Goal: Information Seeking & Learning: Find specific fact

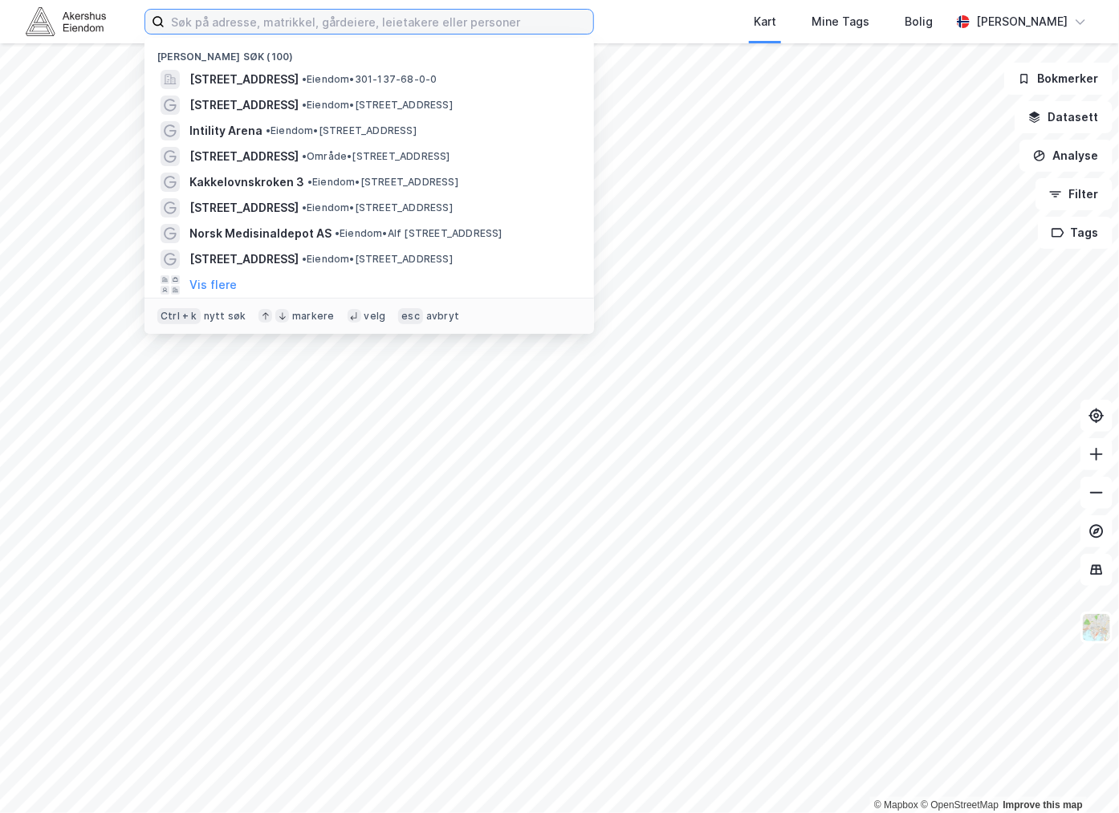
click at [336, 11] on input at bounding box center [379, 22] width 429 height 24
click at [335, 65] on div "[PERSON_NAME] søk (100)" at bounding box center [370, 52] width 450 height 29
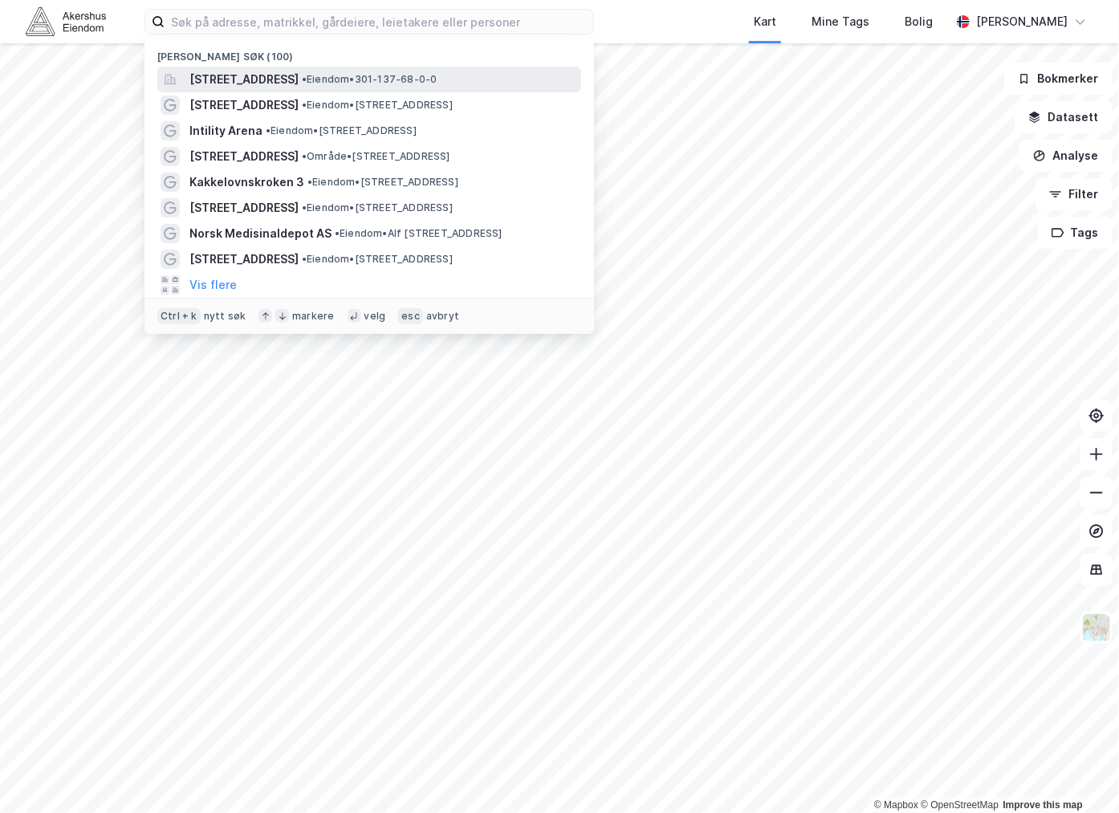
click at [299, 77] on span "[STREET_ADDRESS]" at bounding box center [243, 79] width 109 height 19
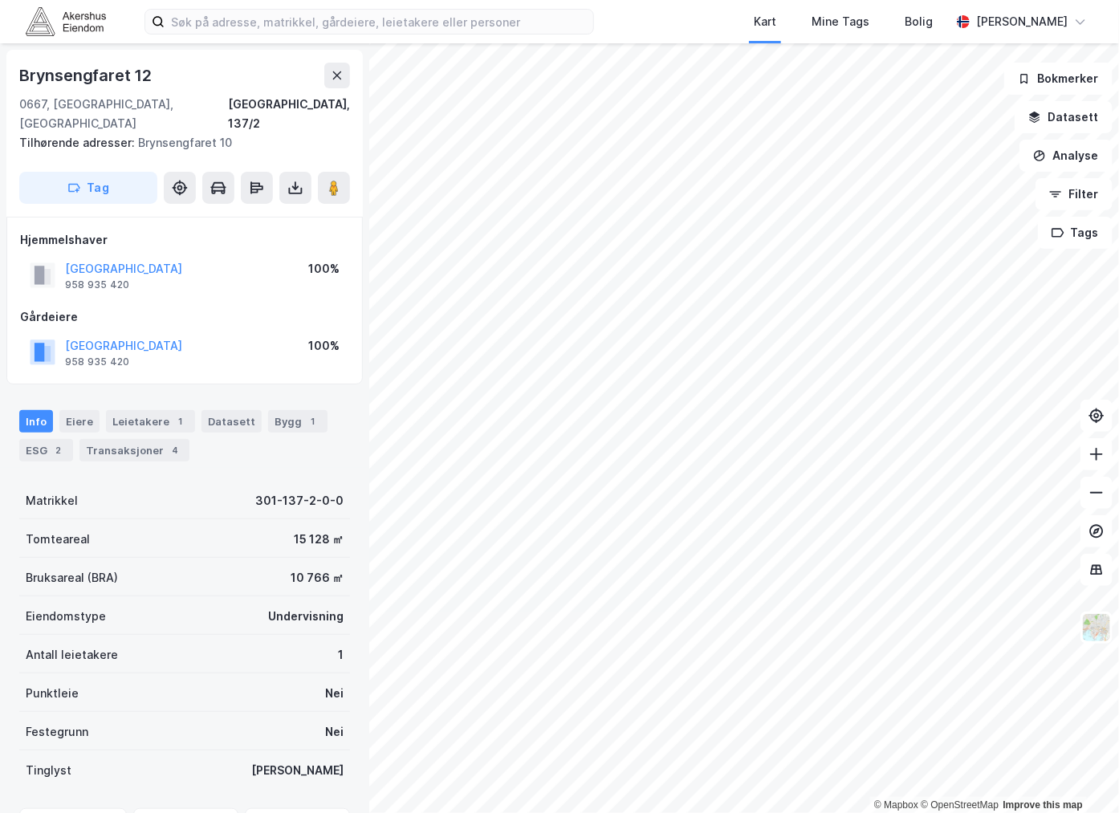
click at [117, 91] on div "[STREET_ADDRESS]" at bounding box center [184, 98] width 331 height 71
click at [116, 75] on div "Brynsengfaret 12" at bounding box center [87, 76] width 136 height 26
copy div "Brynsengfaret 12"
